Goal: Transaction & Acquisition: Purchase product/service

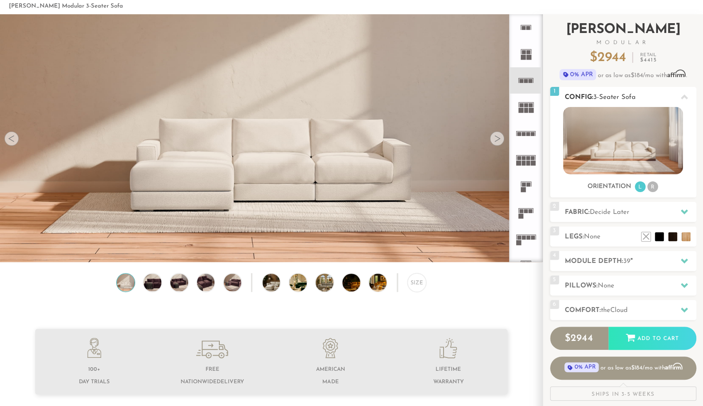
scroll to position [38, 0]
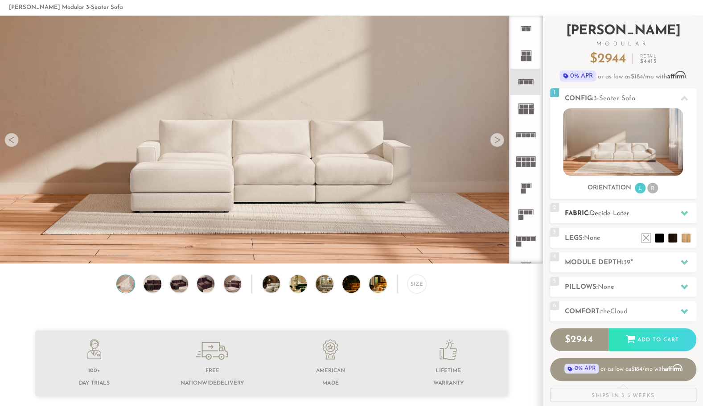
click at [616, 214] on span "Decide Later" at bounding box center [610, 213] width 40 height 7
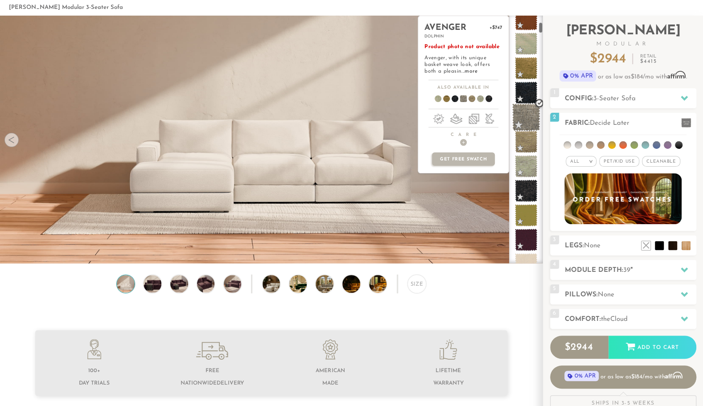
scroll to position [141, 0]
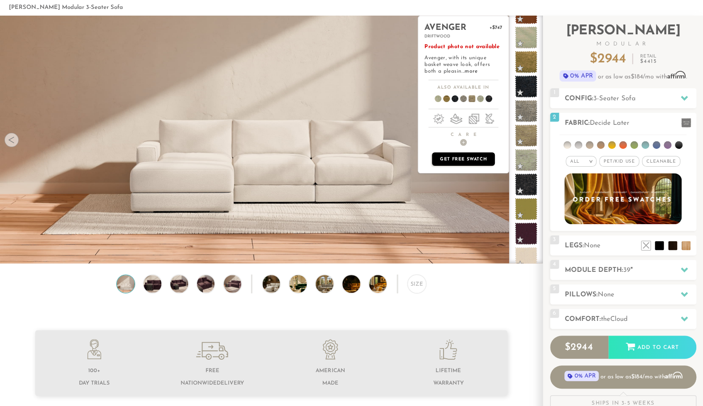
click at [476, 158] on p "Get Free Swatch" at bounding box center [463, 158] width 62 height 13
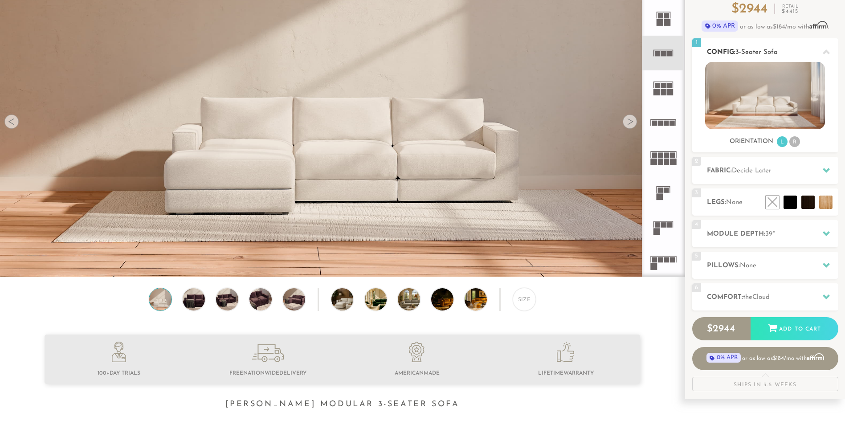
scroll to position [89, 0]
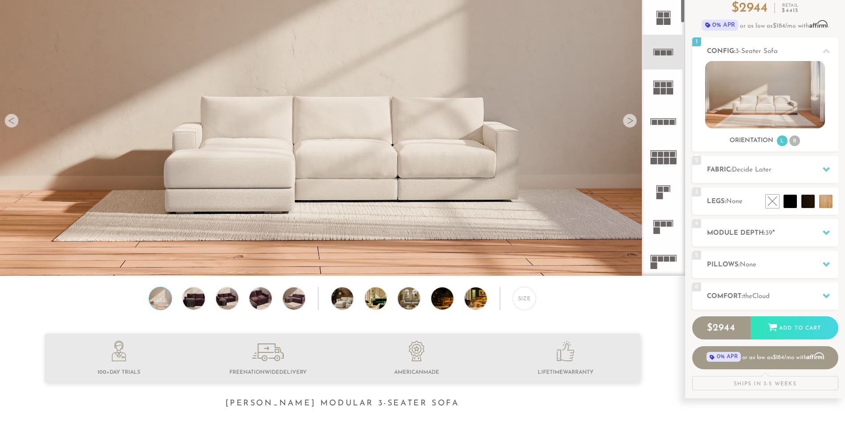
click at [629, 125] on div at bounding box center [630, 121] width 14 height 14
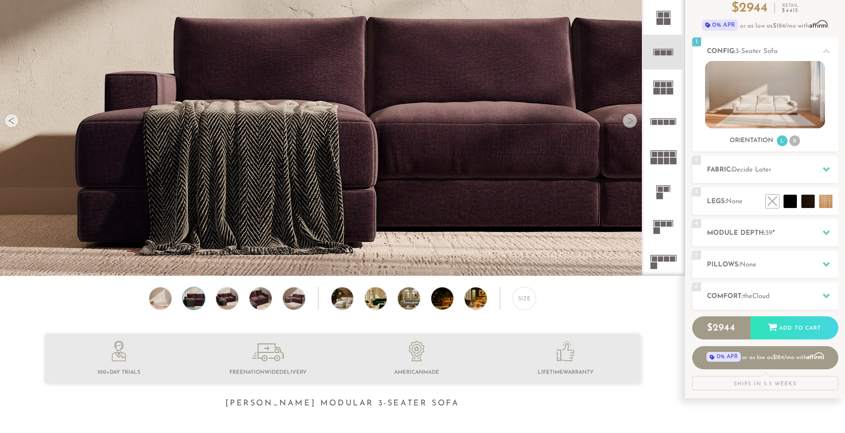
click at [629, 123] on div at bounding box center [630, 121] width 14 height 14
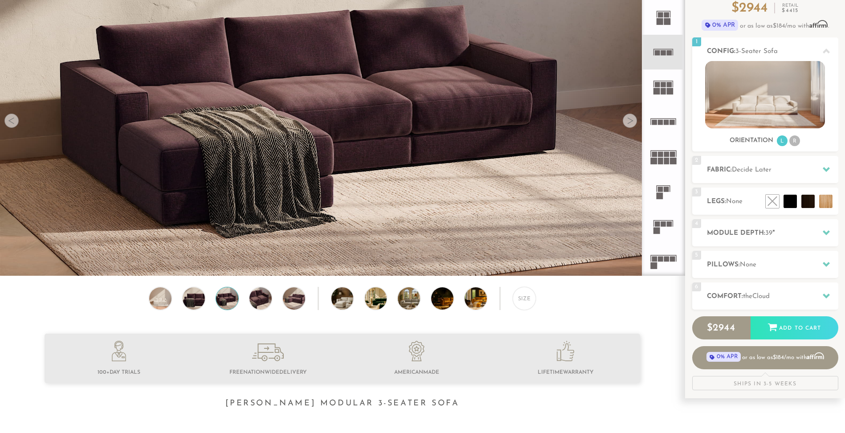
click at [629, 123] on div at bounding box center [630, 121] width 14 height 14
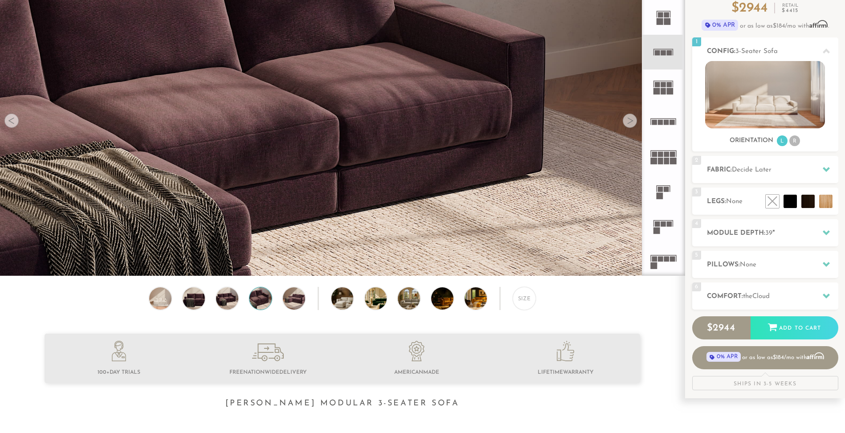
click at [629, 123] on div at bounding box center [630, 121] width 14 height 14
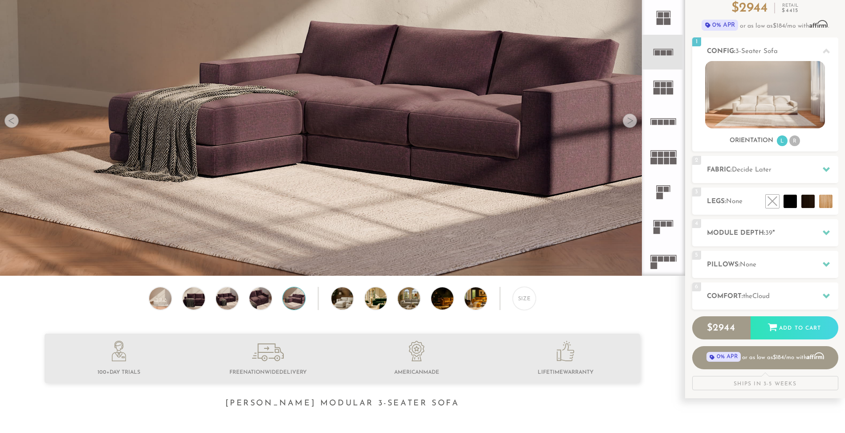
click at [629, 123] on div at bounding box center [630, 121] width 14 height 14
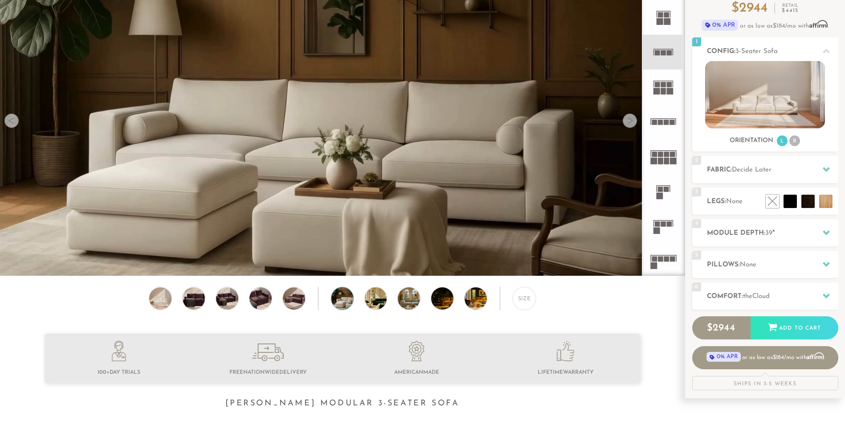
click at [629, 123] on div at bounding box center [630, 121] width 14 height 14
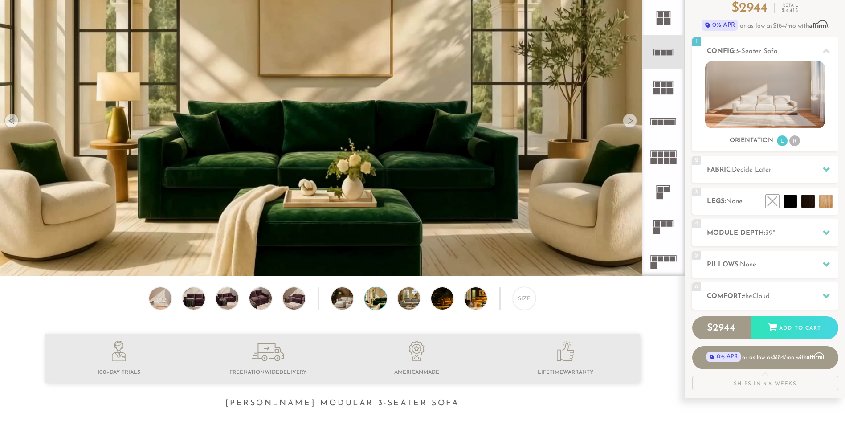
click at [629, 123] on div at bounding box center [630, 121] width 14 height 14
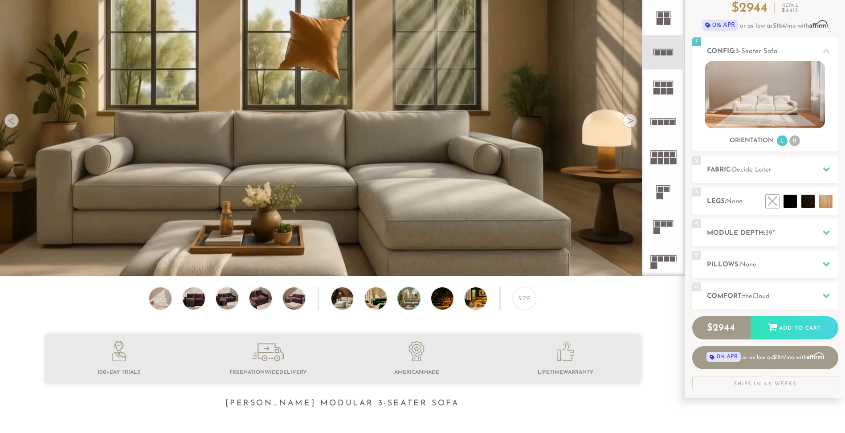
click at [629, 123] on div at bounding box center [630, 121] width 14 height 14
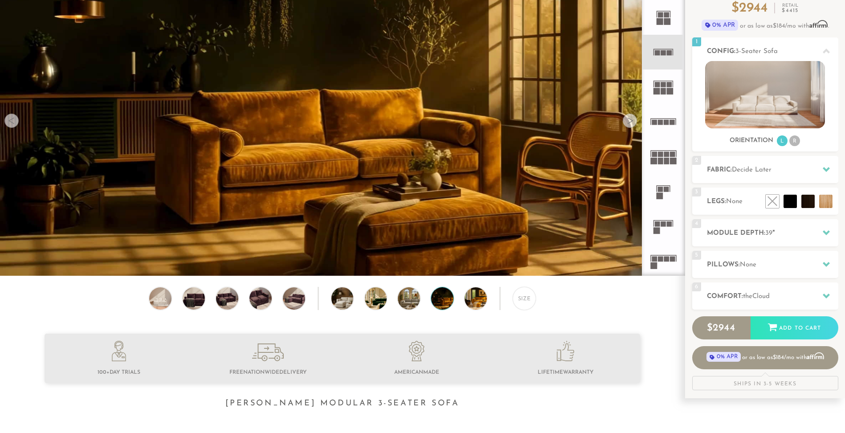
click at [629, 123] on div at bounding box center [630, 121] width 14 height 14
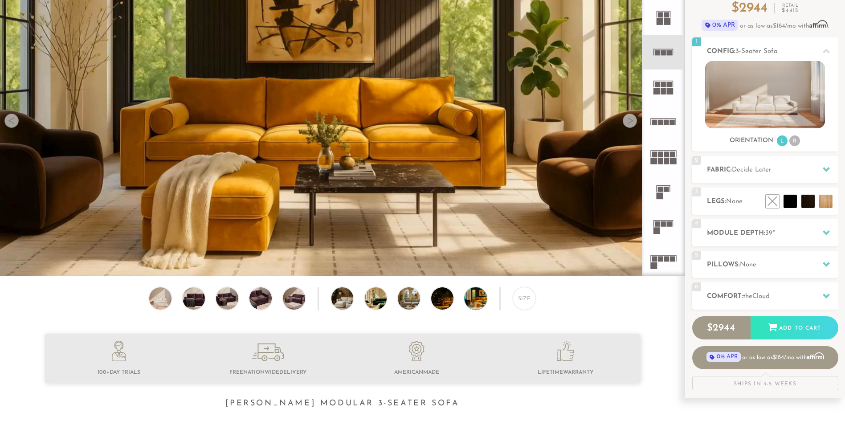
click at [629, 123] on div at bounding box center [630, 121] width 14 height 14
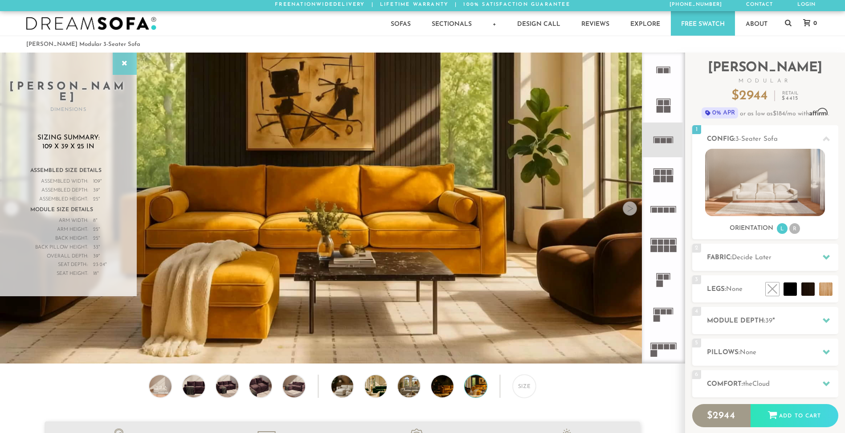
scroll to position [0, 0]
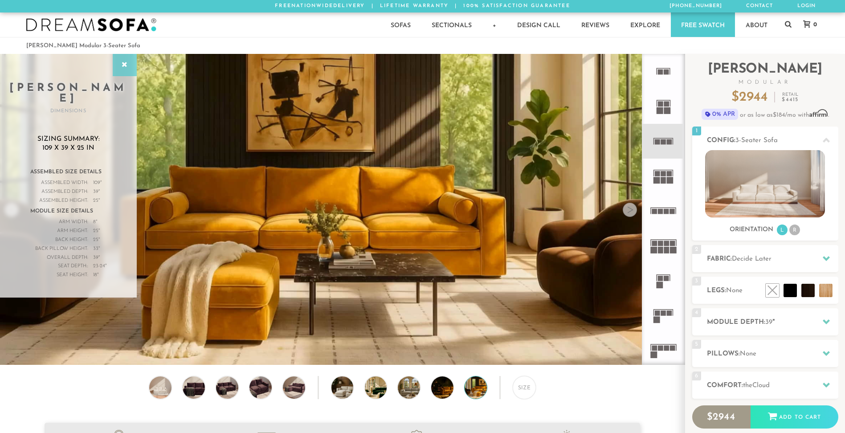
click at [120, 65] on icon at bounding box center [125, 64] width 10 height 7
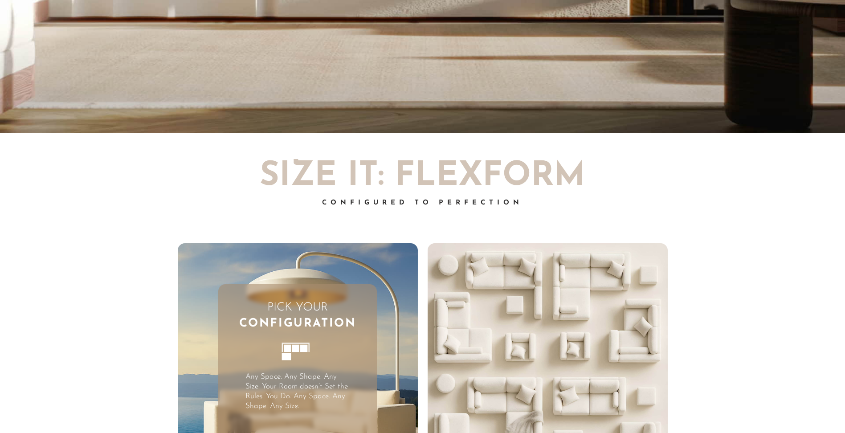
scroll to position [10509, 839]
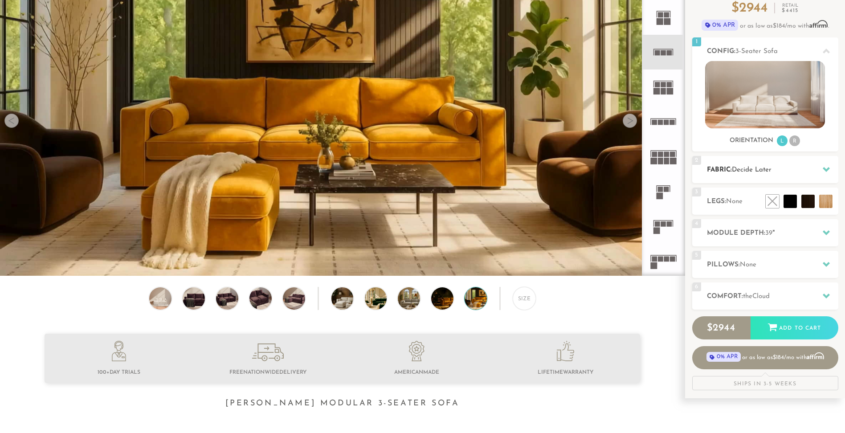
click at [787, 169] on h2 "Fabric: Decide Later" at bounding box center [772, 170] width 131 height 10
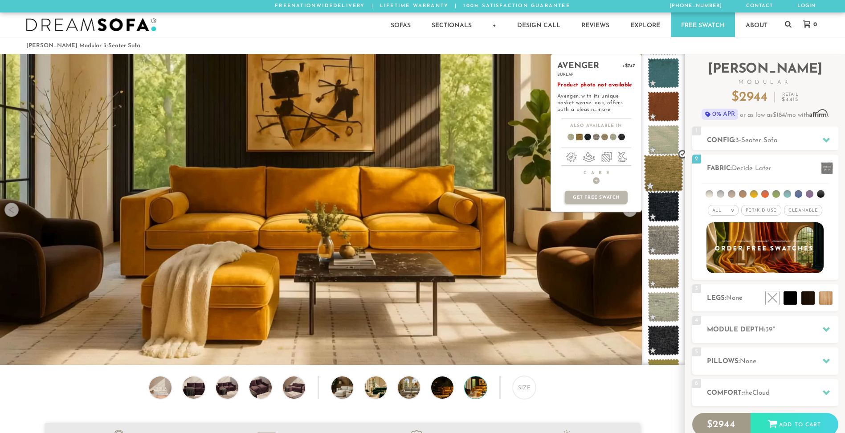
click at [666, 175] on span at bounding box center [664, 174] width 40 height 38
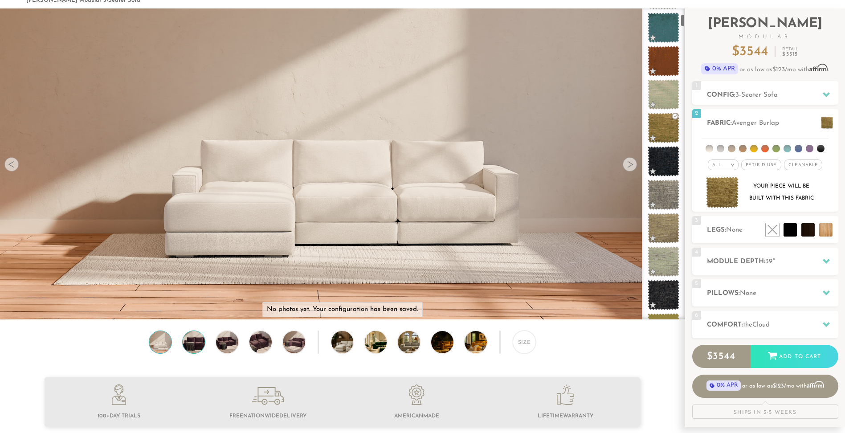
click at [201, 345] on img at bounding box center [193, 342] width 27 height 22
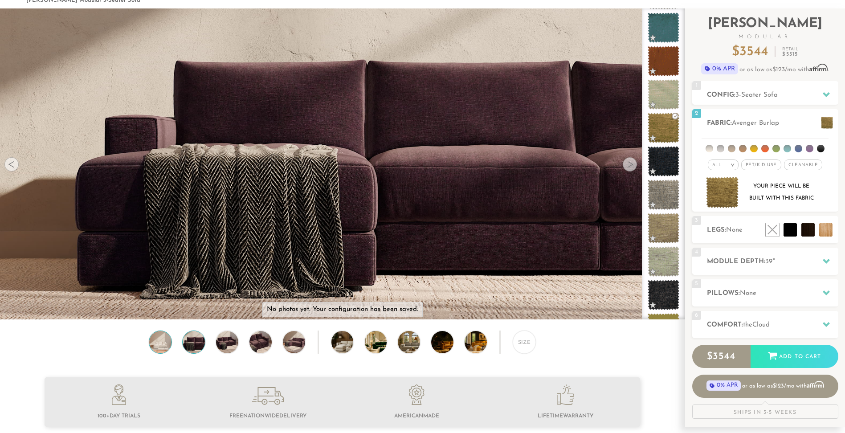
click at [155, 346] on img at bounding box center [160, 342] width 27 height 22
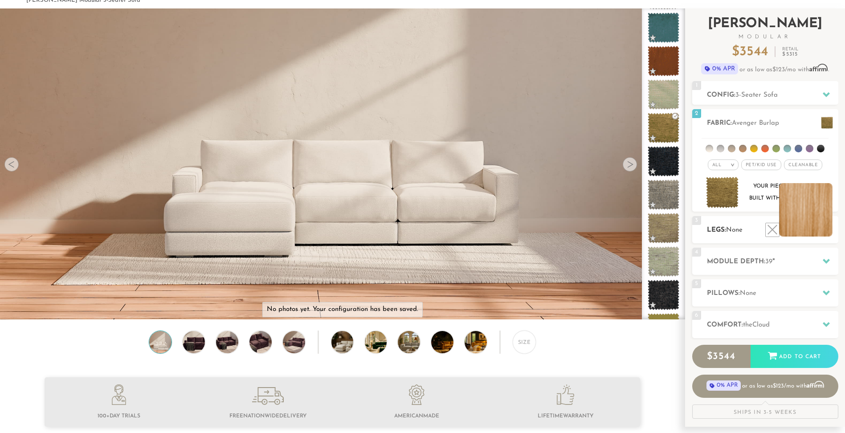
click at [823, 231] on li at bounding box center [805, 209] width 53 height 53
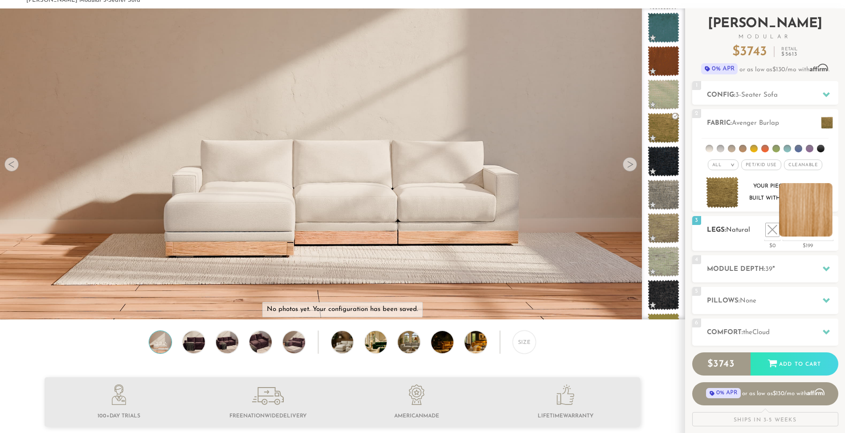
click at [828, 230] on li at bounding box center [805, 209] width 53 height 53
click at [830, 126] on span at bounding box center [827, 123] width 12 height 12
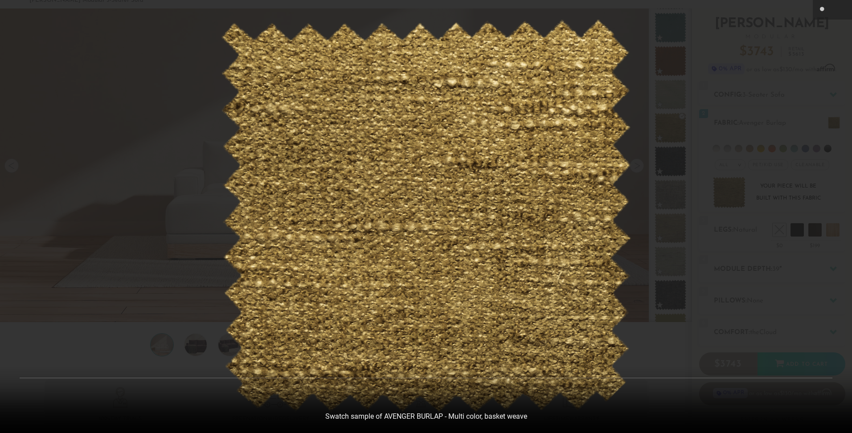
click at [747, 125] on div at bounding box center [426, 216] width 852 height 433
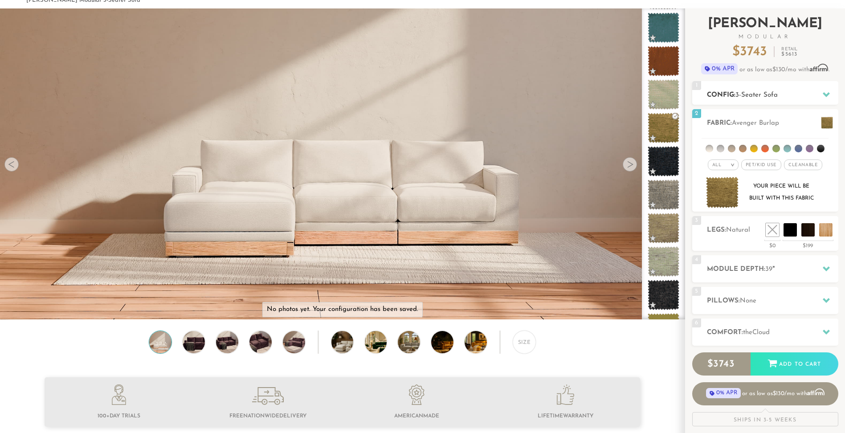
click at [773, 92] on span "3-Seater Sofa" at bounding box center [757, 95] width 42 height 7
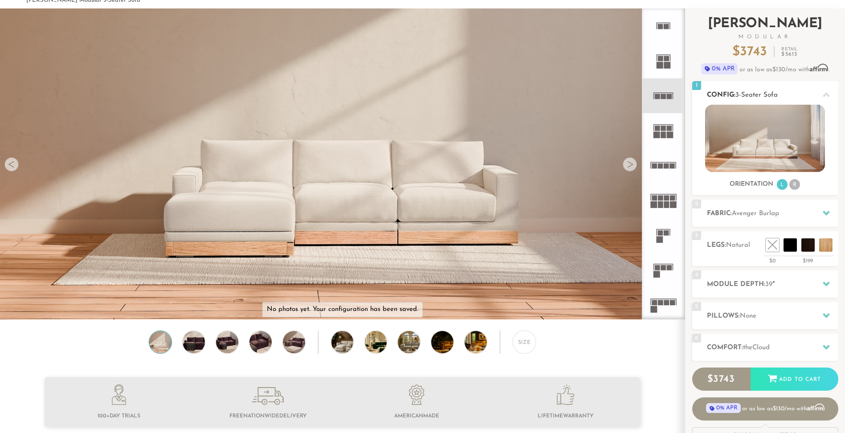
click at [782, 90] on h2 "Config: 3-Seater Sofa" at bounding box center [772, 95] width 131 height 10
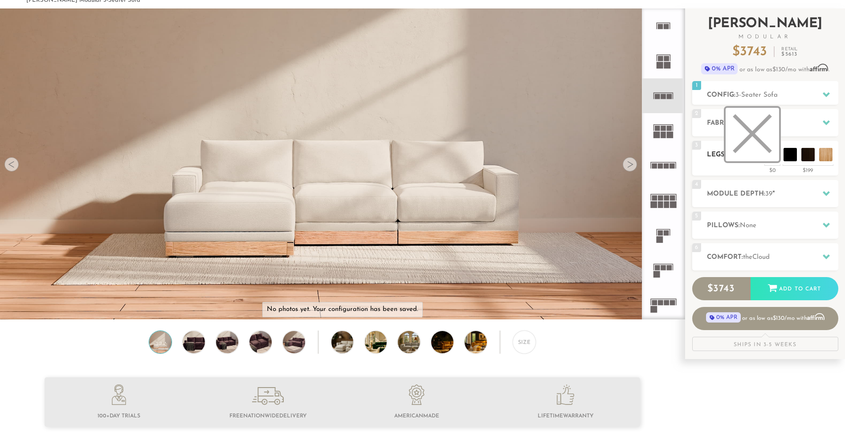
click at [771, 158] on li at bounding box center [752, 134] width 53 height 53
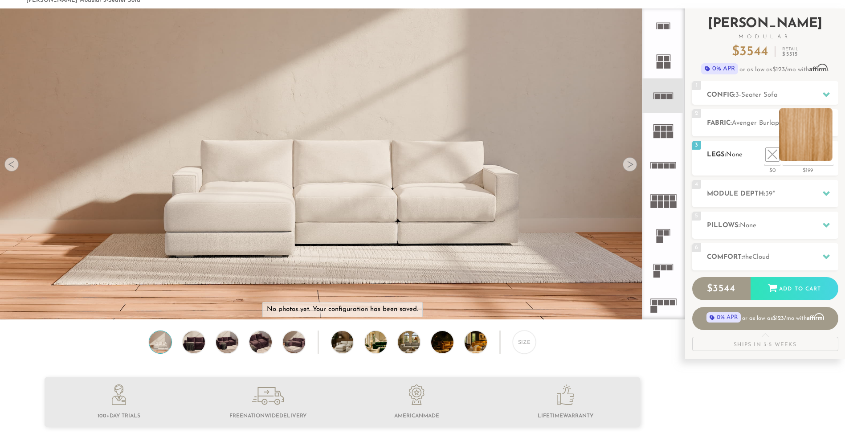
click at [826, 157] on li at bounding box center [805, 134] width 53 height 53
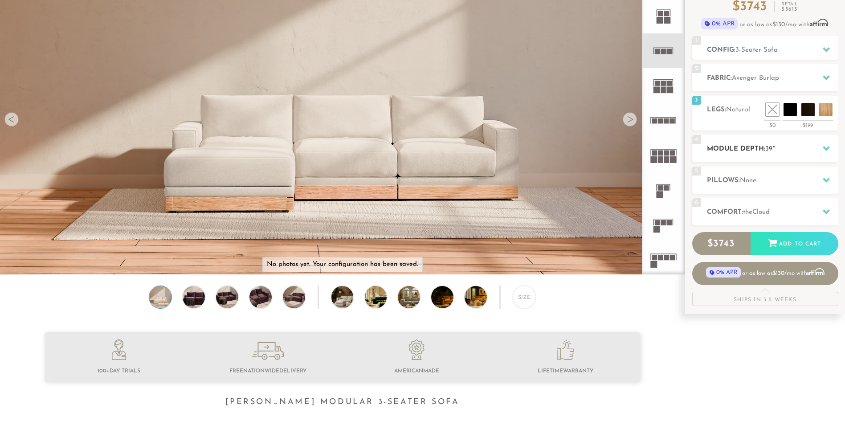
click at [784, 151] on h2 "Module Depth: 39 "" at bounding box center [772, 149] width 131 height 10
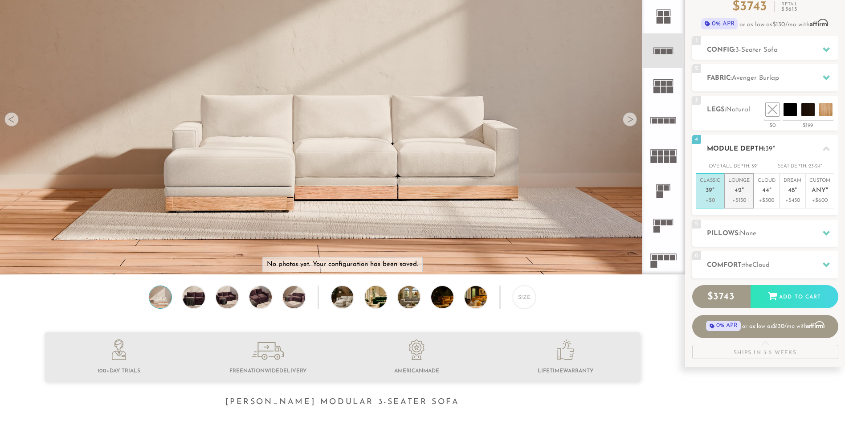
click at [739, 192] on span "42" at bounding box center [738, 191] width 7 height 8
click at [770, 189] on em """ at bounding box center [771, 191] width 2 height 8
click at [787, 191] on p "Dream 48 "" at bounding box center [793, 186] width 18 height 19
click at [818, 190] on span "Any" at bounding box center [819, 191] width 14 height 8
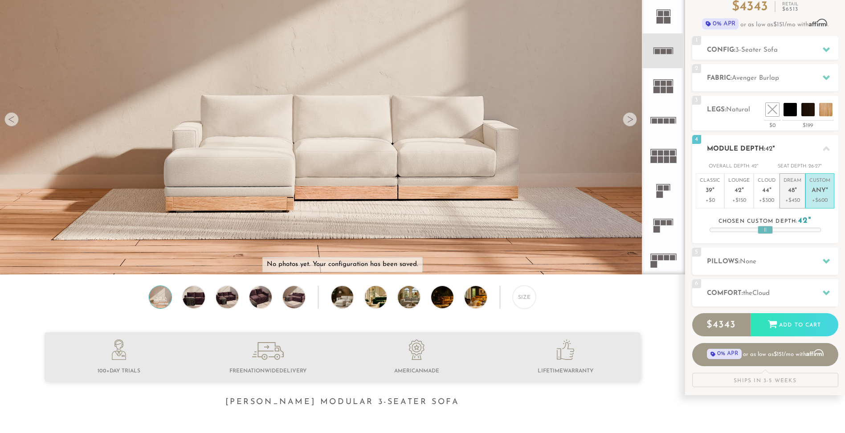
click at [786, 190] on p "Dream 48 "" at bounding box center [793, 186] width 18 height 19
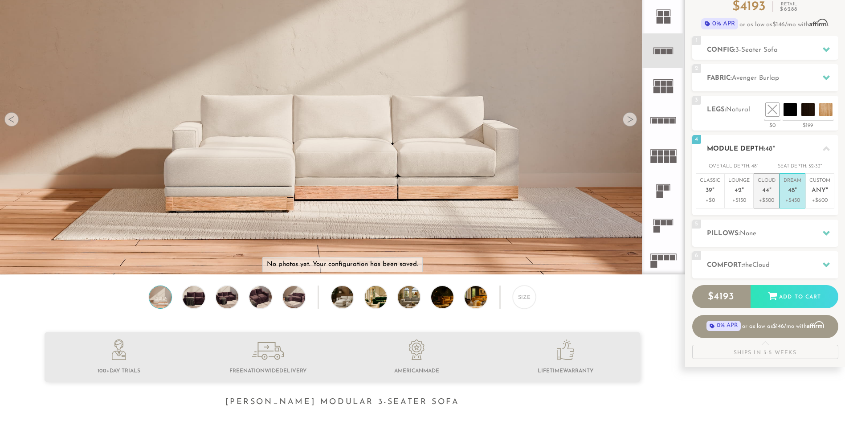
click at [768, 192] on span "44" at bounding box center [765, 191] width 7 height 8
click at [747, 197] on p "+$150" at bounding box center [739, 201] width 21 height 8
click at [764, 193] on span "44" at bounding box center [765, 191] width 7 height 8
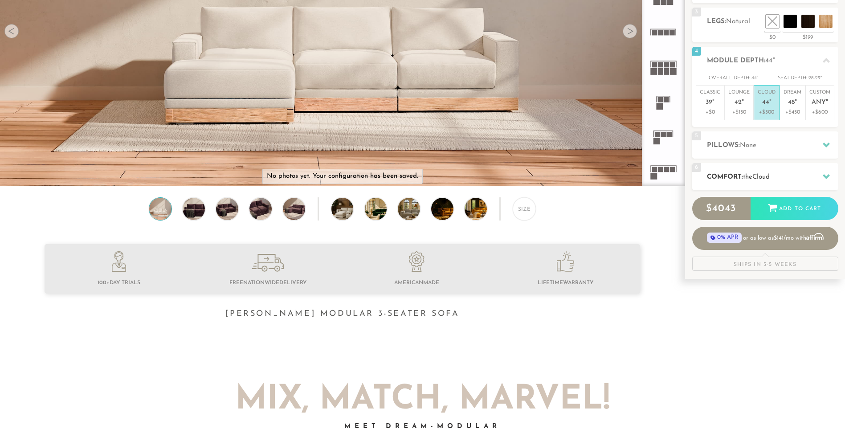
scroll to position [180, 0]
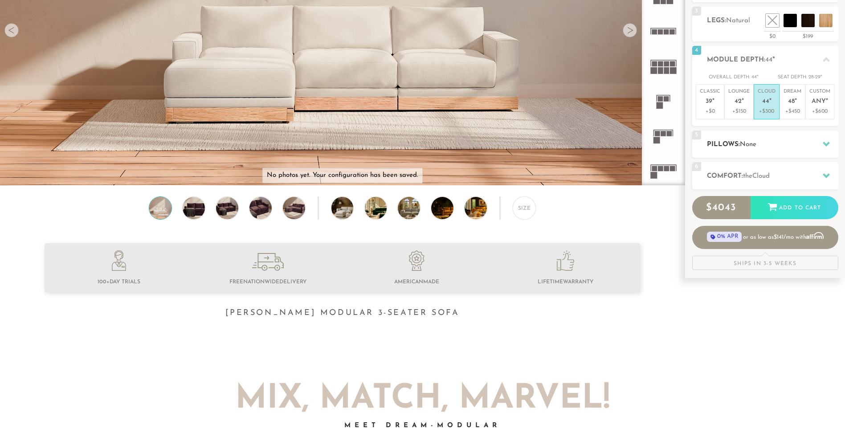
click at [753, 143] on span "None" at bounding box center [748, 144] width 16 height 7
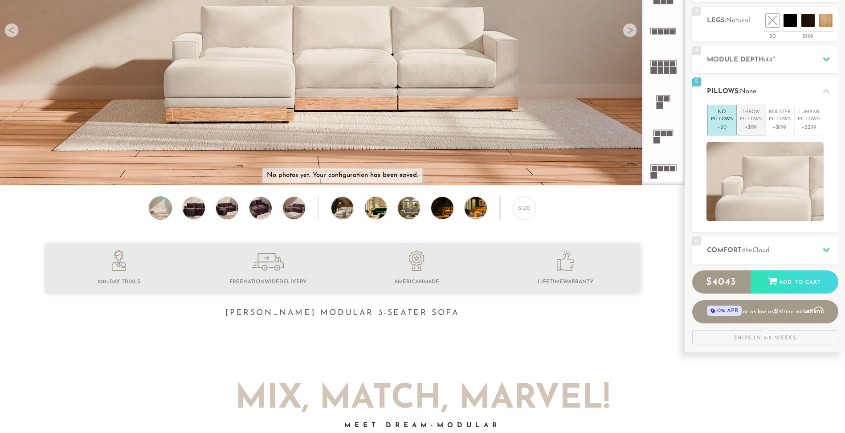
click at [754, 121] on p "Throw Pillows" at bounding box center [751, 116] width 22 height 15
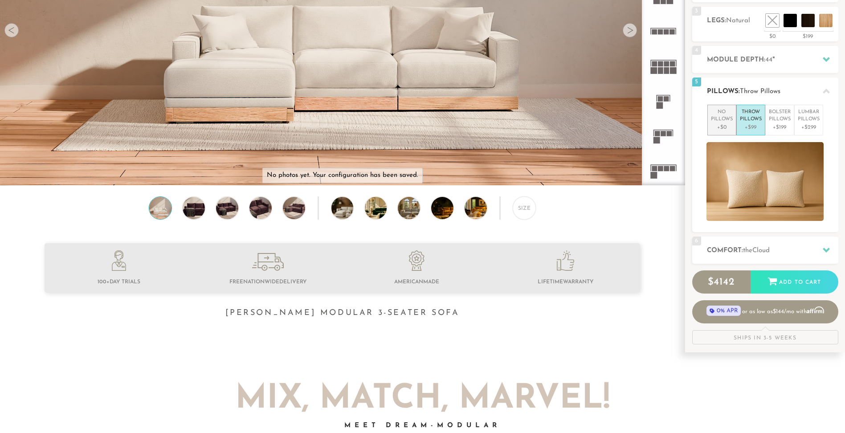
click at [719, 124] on p "+$0" at bounding box center [722, 127] width 22 height 8
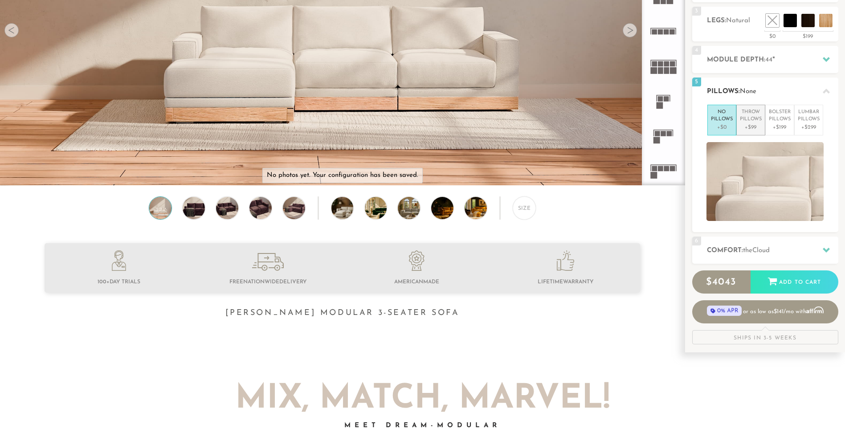
click at [755, 121] on p "Throw Pillows" at bounding box center [751, 116] width 22 height 15
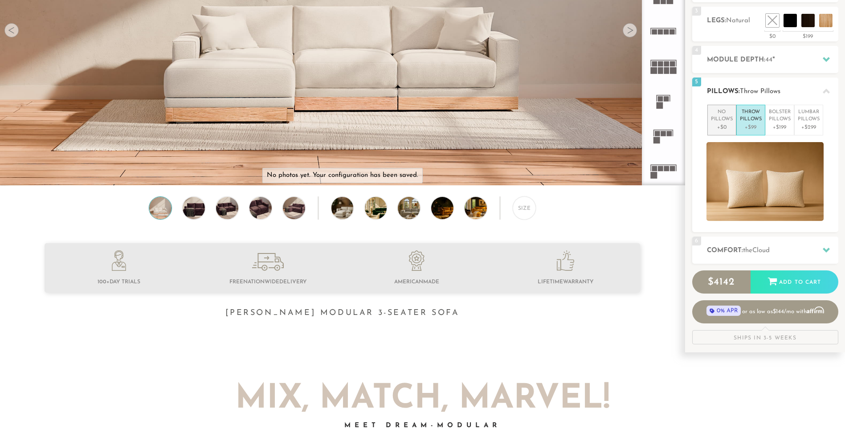
click at [722, 123] on p "No Pillows" at bounding box center [722, 116] width 22 height 15
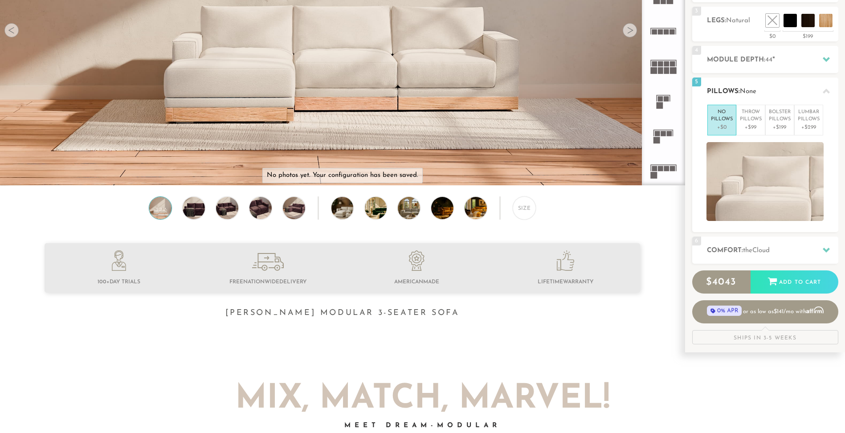
click at [789, 89] on h2 "Pillows: None" at bounding box center [772, 91] width 131 height 10
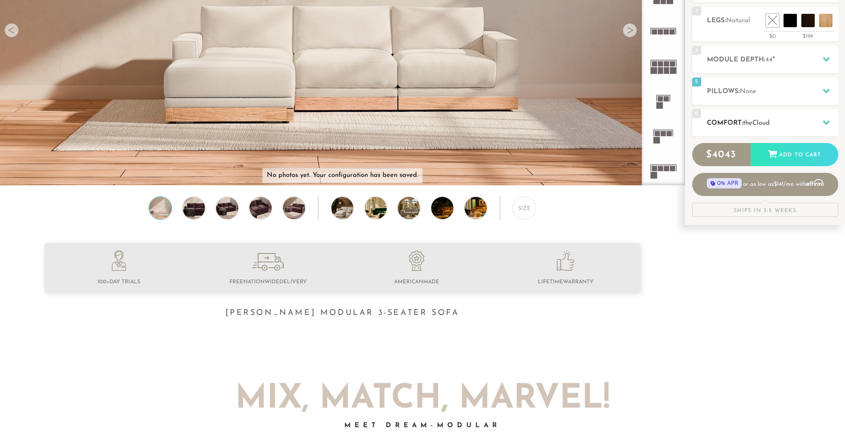
click at [775, 119] on h2 "Comfort: the Cloud" at bounding box center [772, 123] width 131 height 10
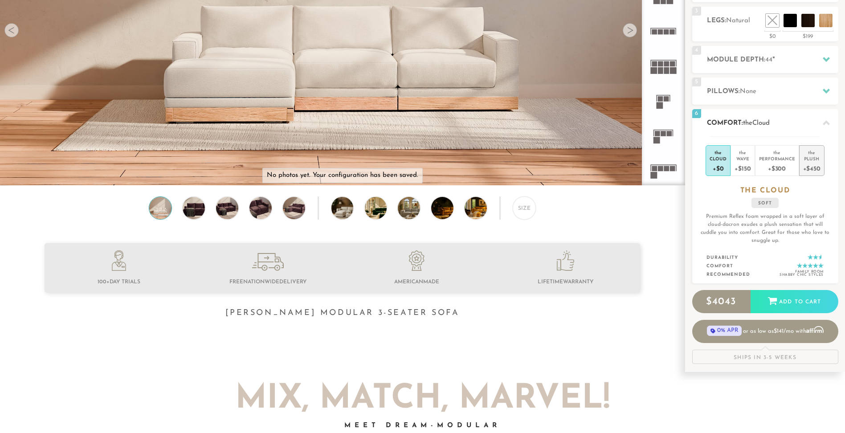
click at [807, 157] on div "Plush" at bounding box center [811, 159] width 17 height 6
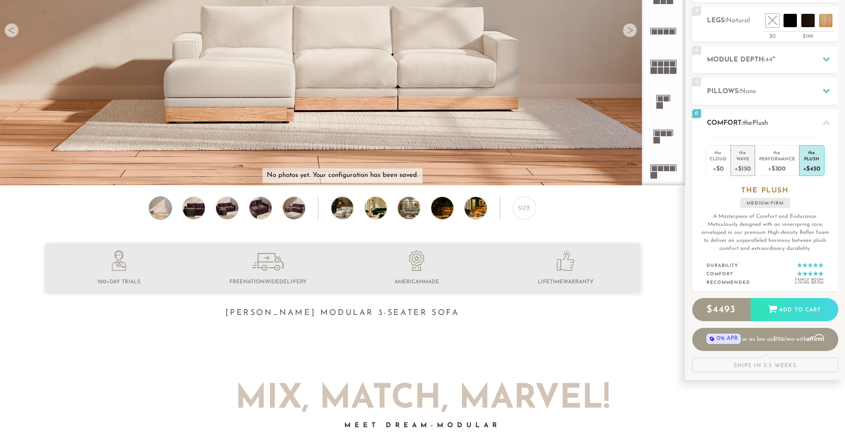
click at [745, 159] on div "Wave" at bounding box center [743, 159] width 16 height 6
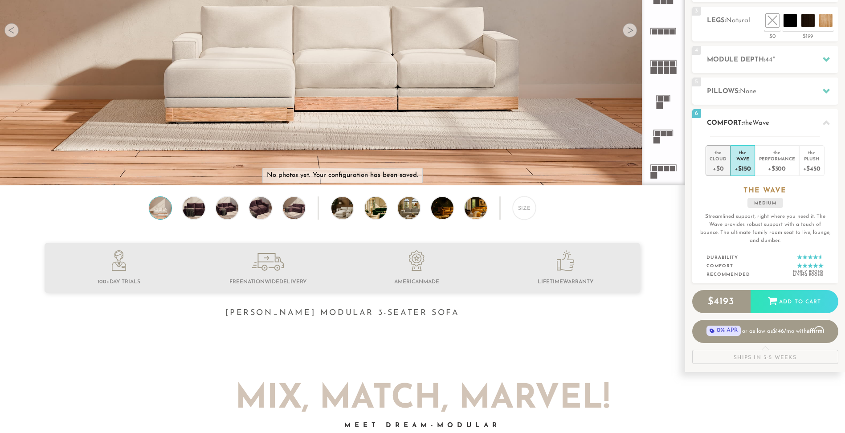
click at [723, 163] on div "+$0" at bounding box center [718, 168] width 17 height 13
click at [740, 159] on div "Wave" at bounding box center [743, 159] width 16 height 6
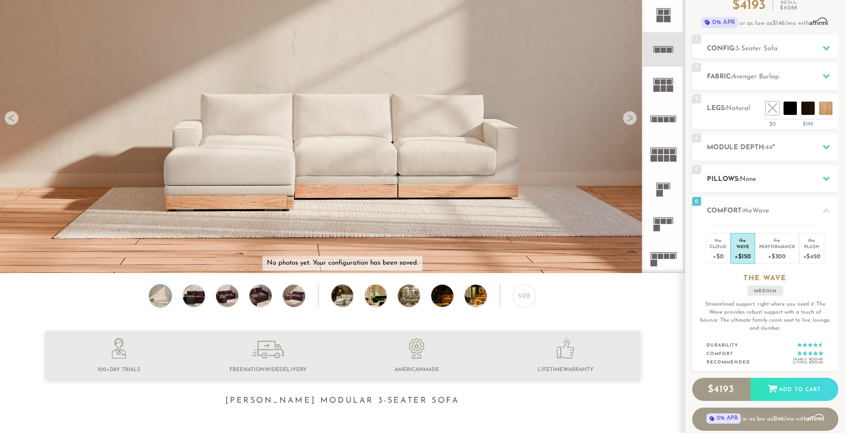
scroll to position [89, 0]
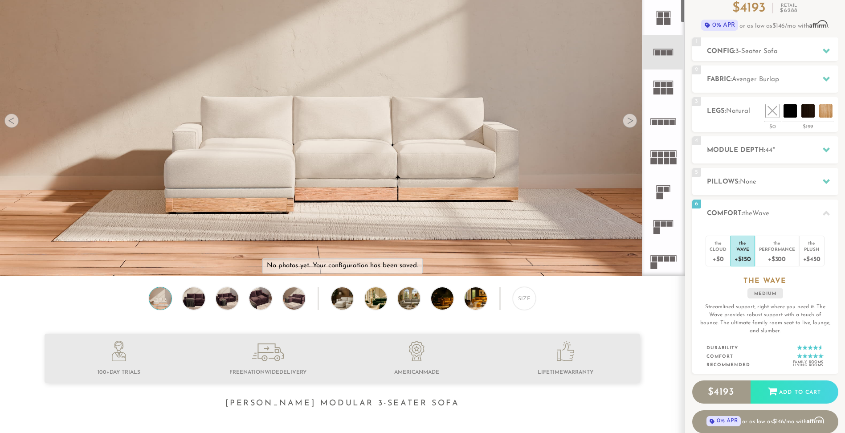
click at [627, 122] on div at bounding box center [630, 121] width 14 height 14
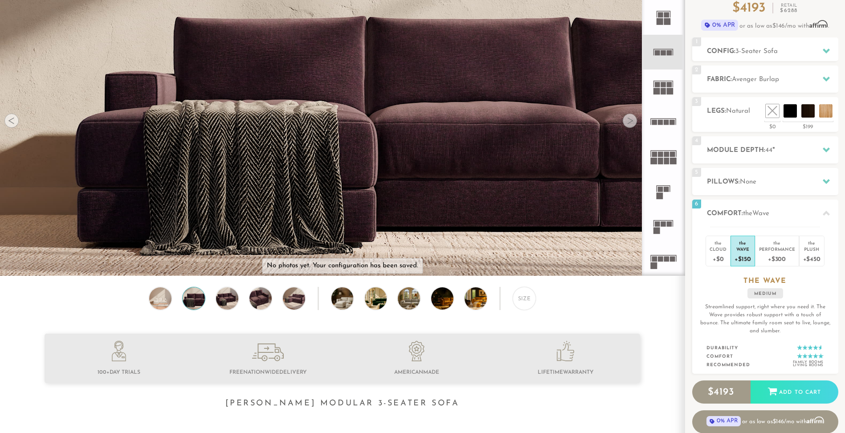
click at [627, 122] on div at bounding box center [630, 121] width 14 height 14
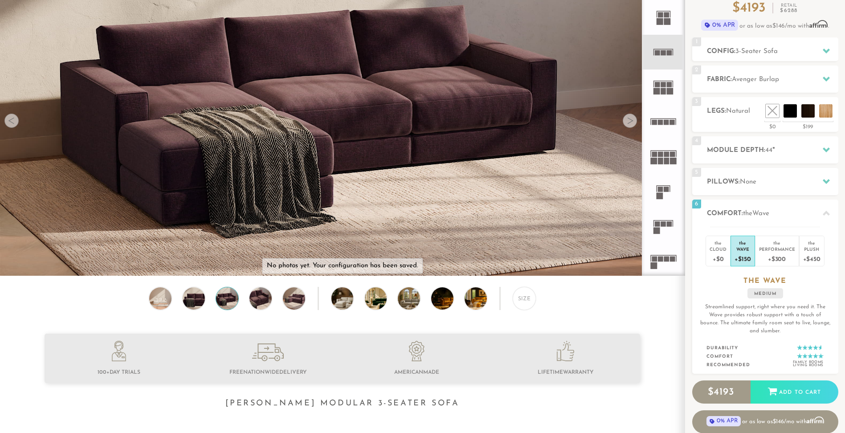
click at [627, 122] on div at bounding box center [630, 121] width 14 height 14
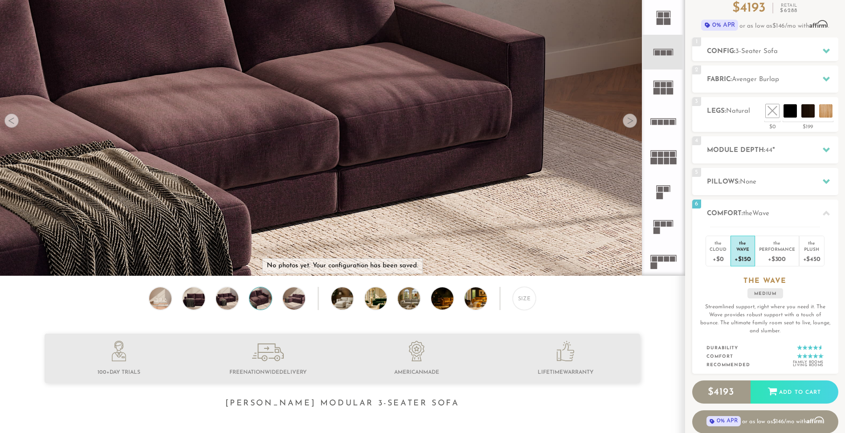
click at [627, 122] on div at bounding box center [630, 121] width 14 height 14
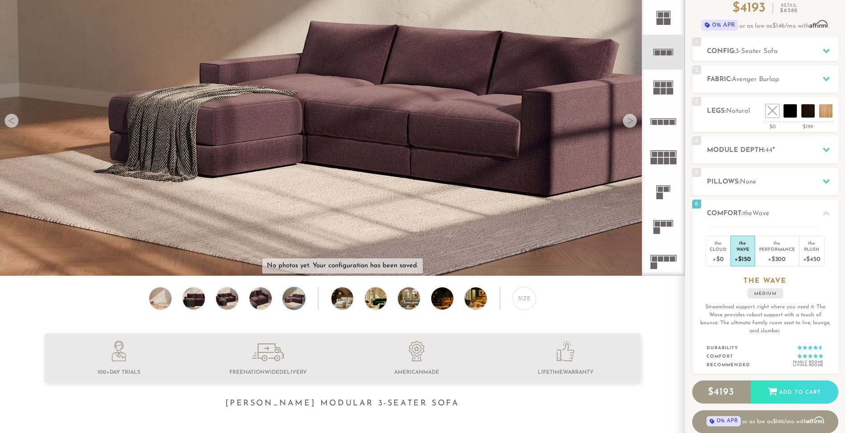
click at [627, 122] on div at bounding box center [630, 121] width 14 height 14
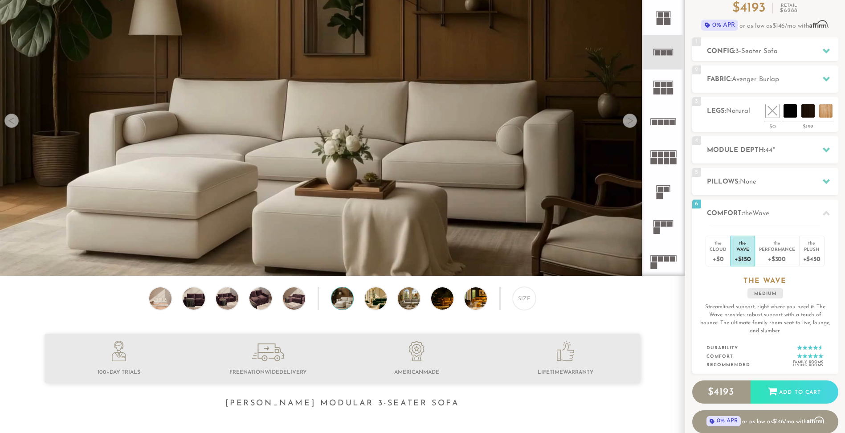
click at [627, 122] on div at bounding box center [630, 121] width 14 height 14
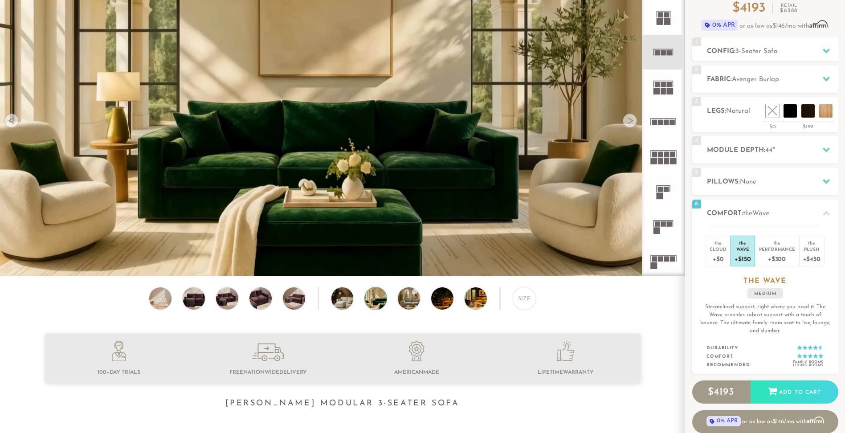
click at [627, 122] on div at bounding box center [630, 121] width 14 height 14
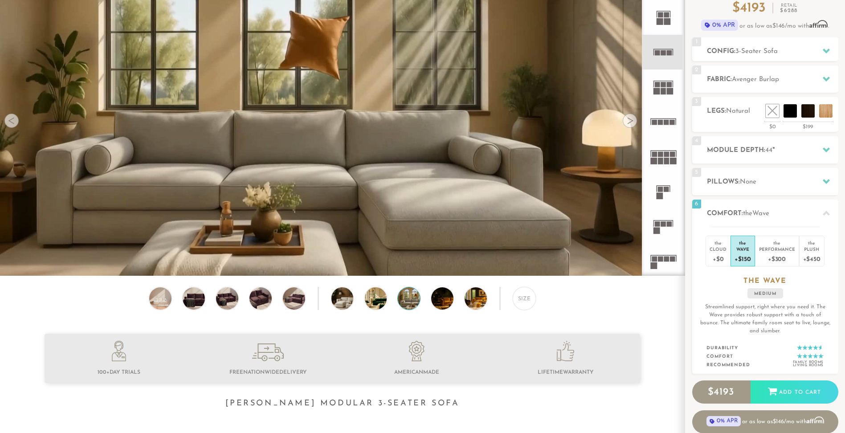
click at [627, 122] on div at bounding box center [630, 121] width 14 height 14
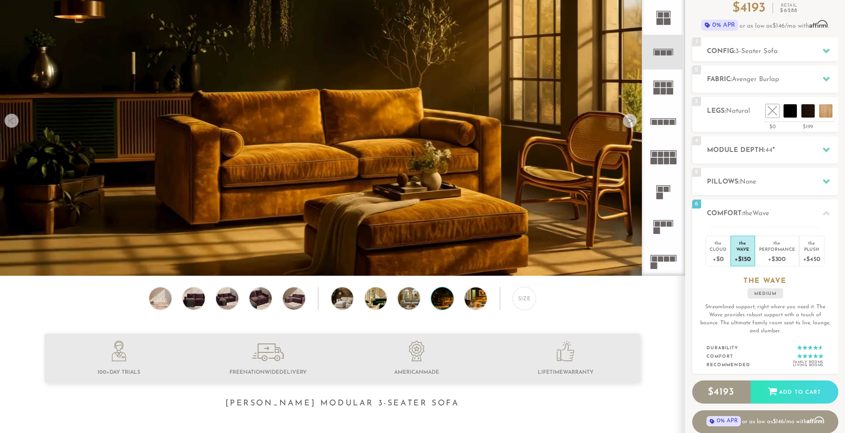
click at [627, 122] on div at bounding box center [630, 121] width 14 height 14
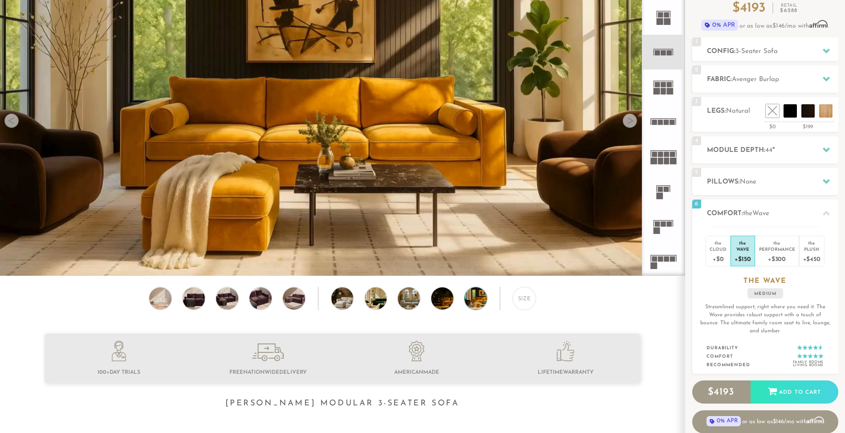
click at [627, 122] on div at bounding box center [630, 121] width 14 height 14
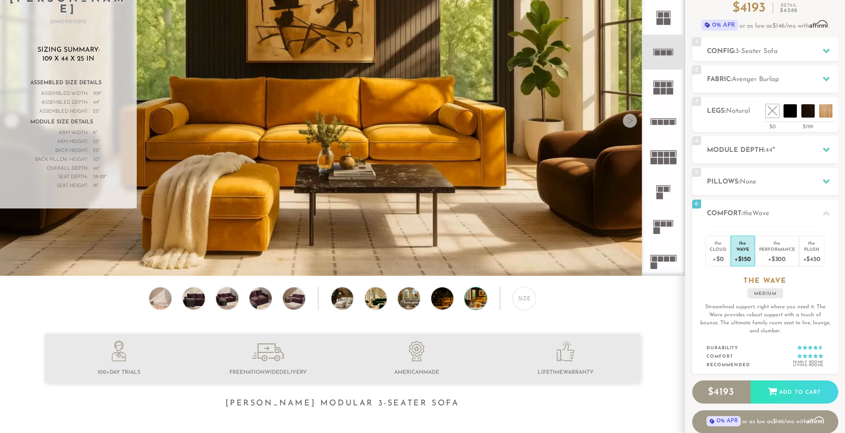
click at [627, 122] on div at bounding box center [630, 121] width 14 height 14
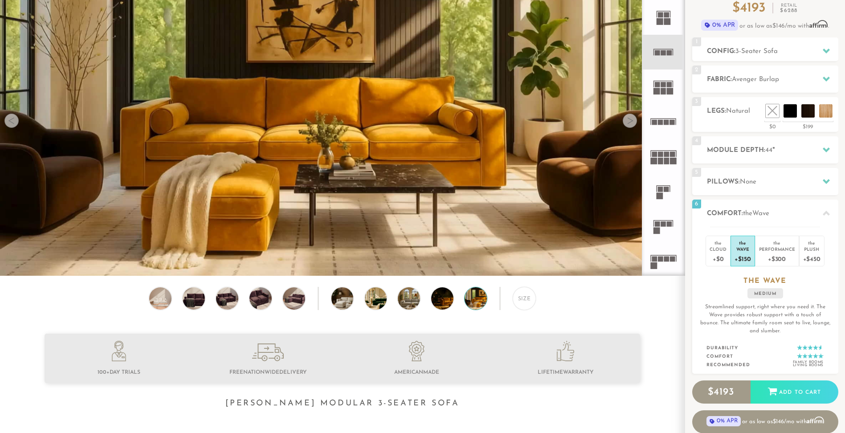
click at [627, 122] on div at bounding box center [630, 121] width 14 height 14
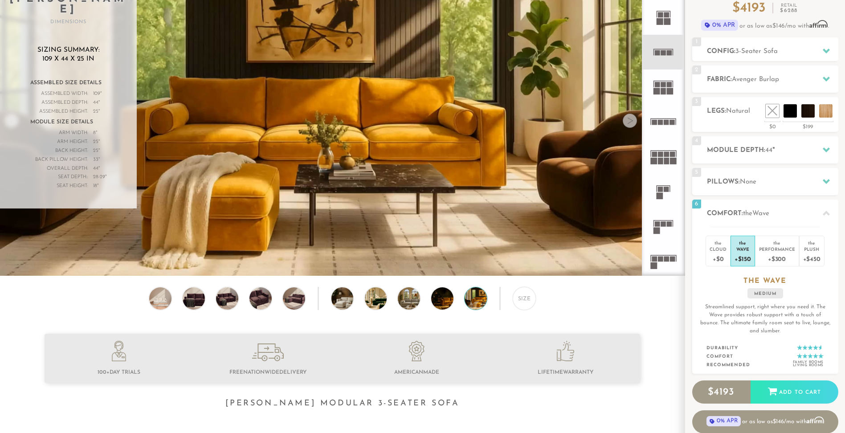
click at [172, 295] on div "Size" at bounding box center [342, 301] width 685 height 28
click at [160, 299] on img at bounding box center [160, 298] width 27 height 22
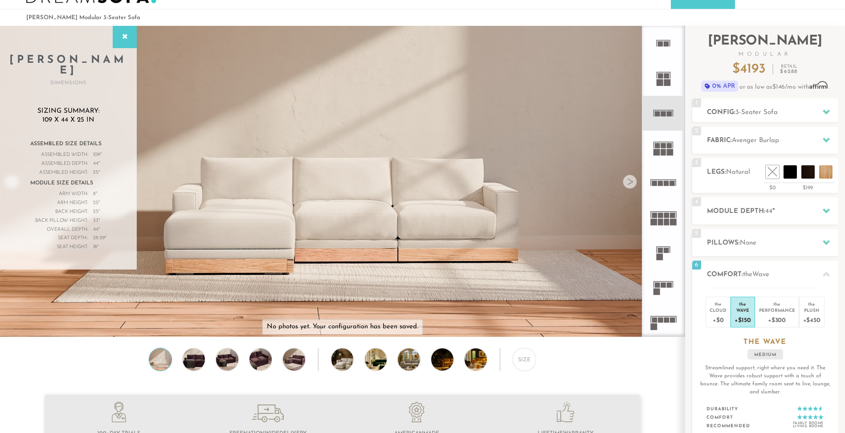
scroll to position [0, 0]
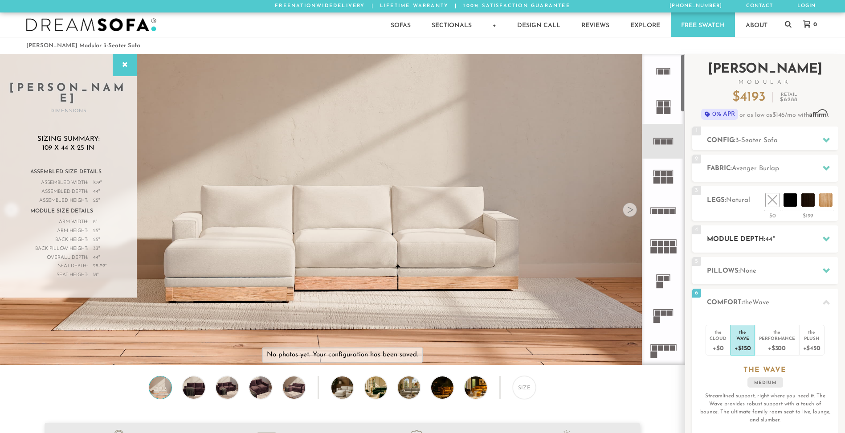
click at [763, 240] on h2 "Module Depth: 44 "" at bounding box center [772, 239] width 131 height 10
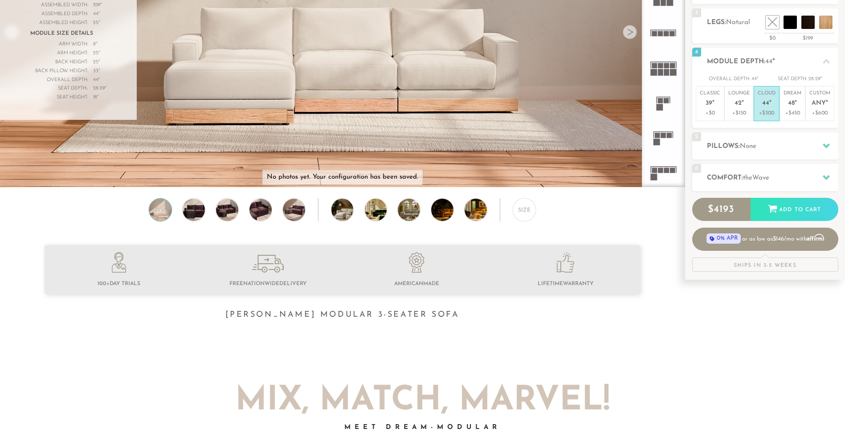
scroll to position [178, 0]
